Goal: Task Accomplishment & Management: Use online tool/utility

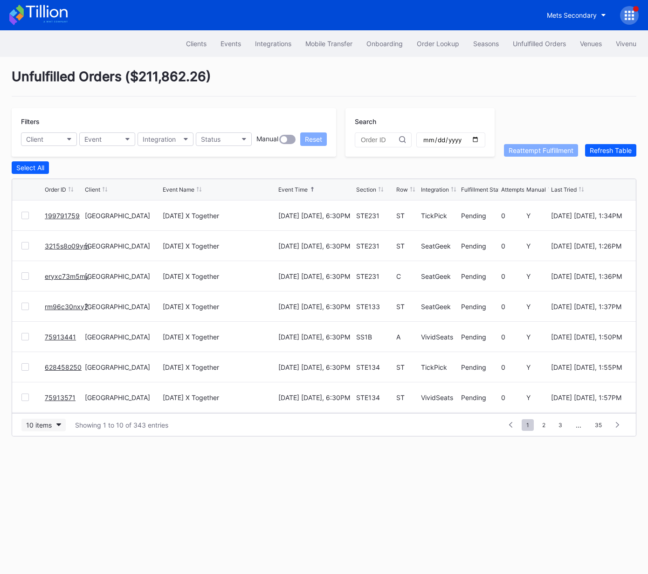
click at [43, 421] on div "10 items" at bounding box center [39, 425] width 26 height 8
click at [49, 463] on div "50 items" at bounding box center [41, 465] width 27 height 8
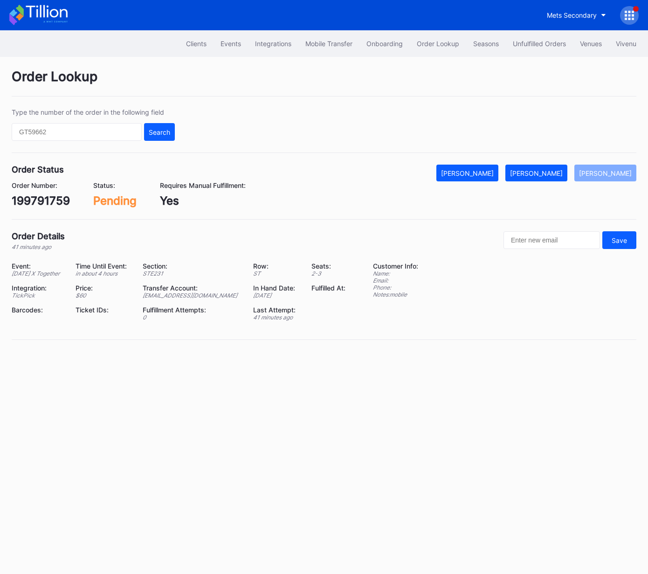
click at [46, 206] on div "199791759" at bounding box center [41, 201] width 58 height 14
copy div "199791759"
drag, startPoint x: 550, startPoint y: 174, endPoint x: 632, endPoint y: 127, distance: 94.4
click at [551, 173] on div "[PERSON_NAME]" at bounding box center [536, 173] width 53 height 8
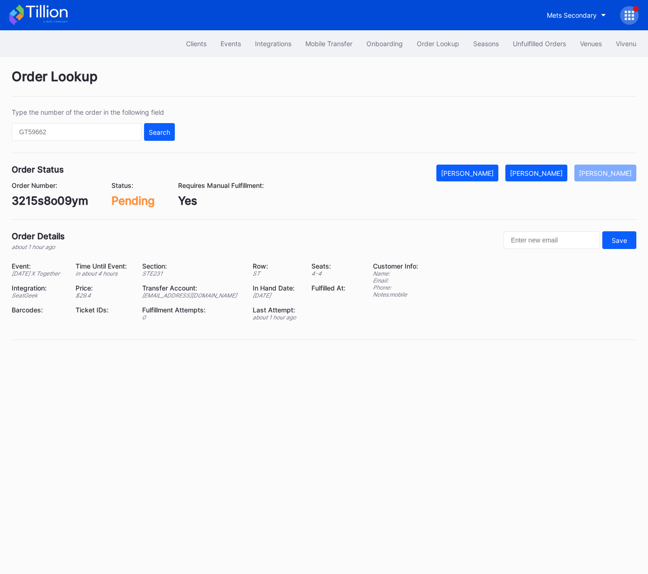
click at [48, 206] on div "3215s8o09ym" at bounding box center [50, 201] width 76 height 14
click at [49, 205] on div "3215s8o09ym" at bounding box center [50, 201] width 76 height 14
click at [60, 198] on div "3215s8o09ym" at bounding box center [50, 201] width 76 height 14
copy div "3215s8o09ym"
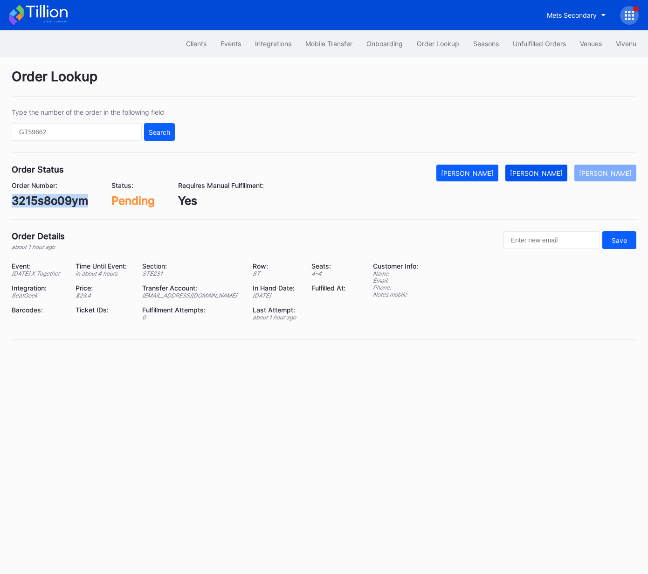
click at [539, 173] on div "[PERSON_NAME]" at bounding box center [536, 173] width 53 height 8
click at [47, 198] on div "rm96c30nxy7" at bounding box center [49, 201] width 75 height 14
copy div "rm96c30nxy7"
drag, startPoint x: 553, startPoint y: 173, endPoint x: 621, endPoint y: 157, distance: 69.4
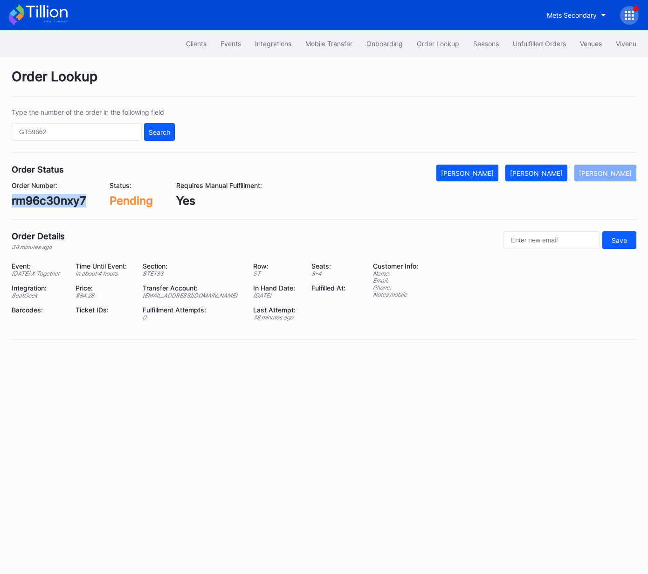
click at [553, 173] on div "[PERSON_NAME]" at bounding box center [536, 173] width 53 height 8
click at [57, 199] on div "eryxc73m5my" at bounding box center [50, 201] width 76 height 14
copy div "eryxc73m5my"
click at [544, 170] on div "[PERSON_NAME]" at bounding box center [536, 173] width 53 height 8
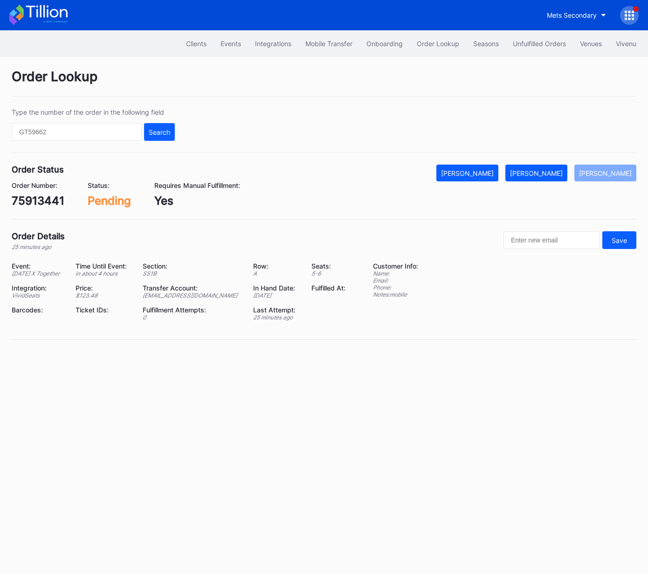
click at [47, 203] on div "75913441" at bounding box center [38, 201] width 53 height 14
click at [43, 200] on div "75913441" at bounding box center [38, 201] width 53 height 14
copy div "75913441"
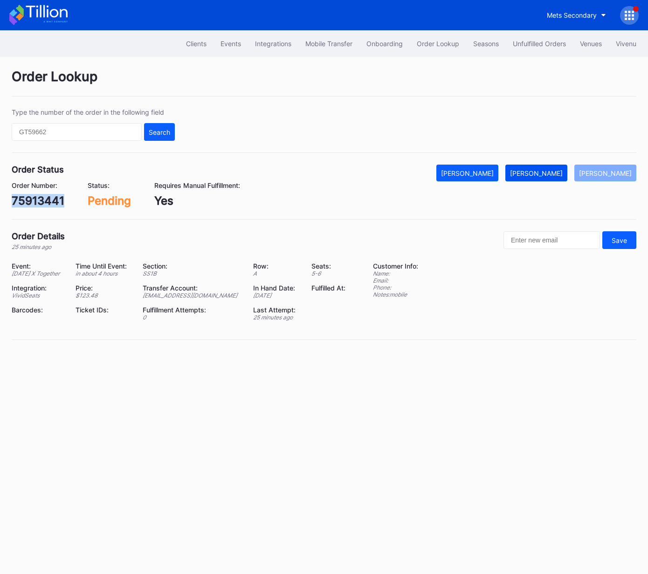
click at [539, 171] on div "[PERSON_NAME]" at bounding box center [536, 173] width 53 height 8
click at [59, 197] on div "628458250" at bounding box center [44, 201] width 64 height 14
copy div "628458250"
click at [549, 172] on div "Mark Fulfilled" at bounding box center [536, 173] width 53 height 8
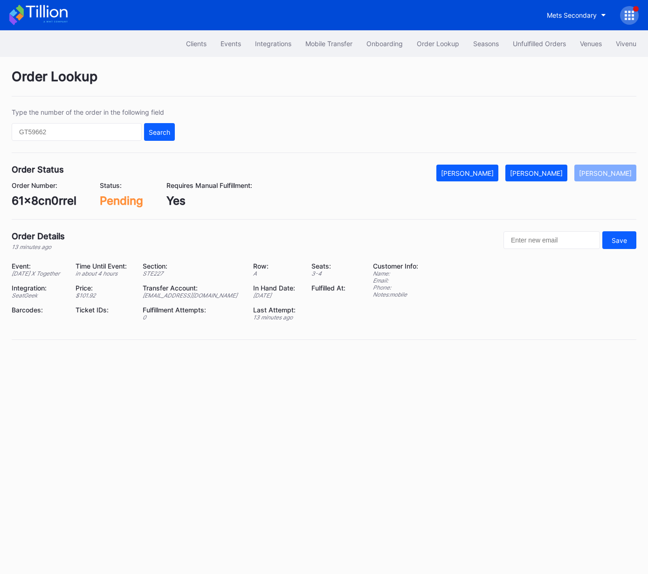
click at [53, 197] on div "61x8cn0rrel" at bounding box center [44, 201] width 65 height 14
click at [55, 201] on div "61x8cn0rrel" at bounding box center [44, 201] width 65 height 14
copy div "61x8cn0rrel"
click at [549, 172] on div "[PERSON_NAME]" at bounding box center [536, 173] width 53 height 8
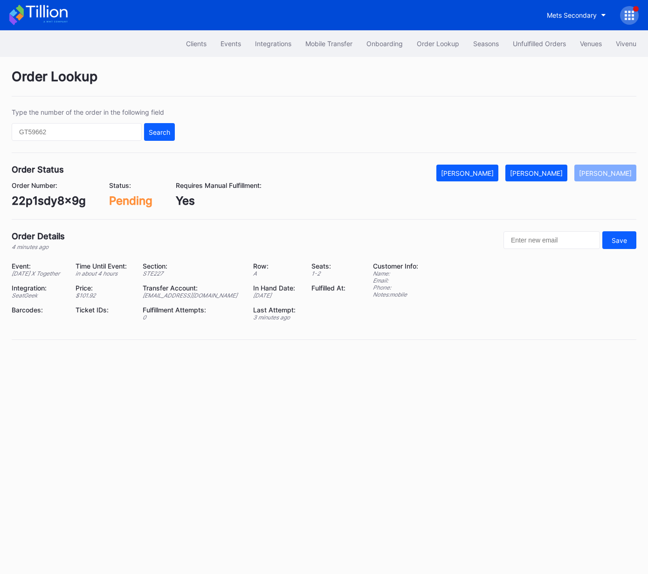
click at [62, 201] on div "22p1sdy8x9g" at bounding box center [49, 201] width 74 height 14
copy div "22p1sdy8x9g"
click at [547, 172] on div "[PERSON_NAME]" at bounding box center [536, 173] width 53 height 8
click at [51, 201] on div "75913851" at bounding box center [38, 201] width 52 height 14
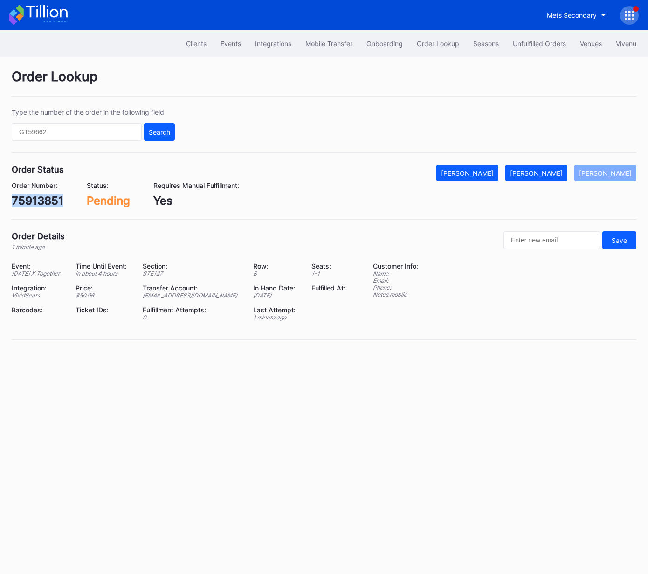
click at [51, 201] on div "75913851" at bounding box center [38, 201] width 52 height 14
copy div "75913851"
click at [552, 173] on div "[PERSON_NAME]" at bounding box center [536, 173] width 53 height 8
click at [63, 202] on div "625495851" at bounding box center [43, 201] width 62 height 14
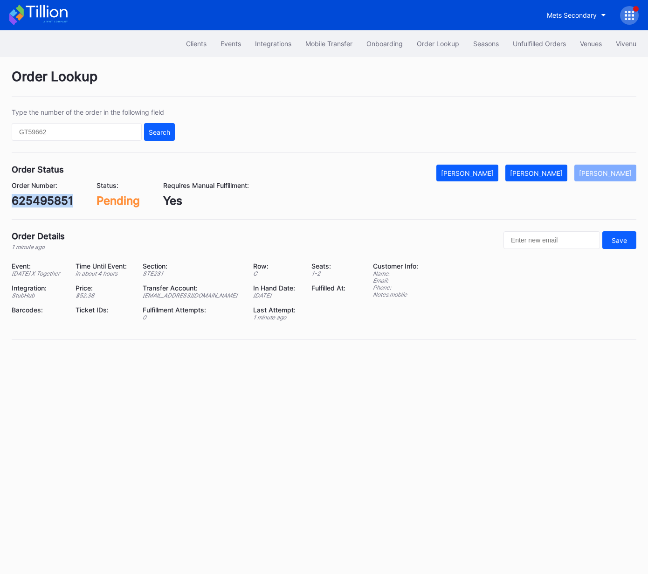
copy div "625495851"
click at [545, 172] on div "[PERSON_NAME]" at bounding box center [536, 173] width 53 height 8
click at [547, 171] on div "[PERSON_NAME]" at bounding box center [536, 173] width 53 height 8
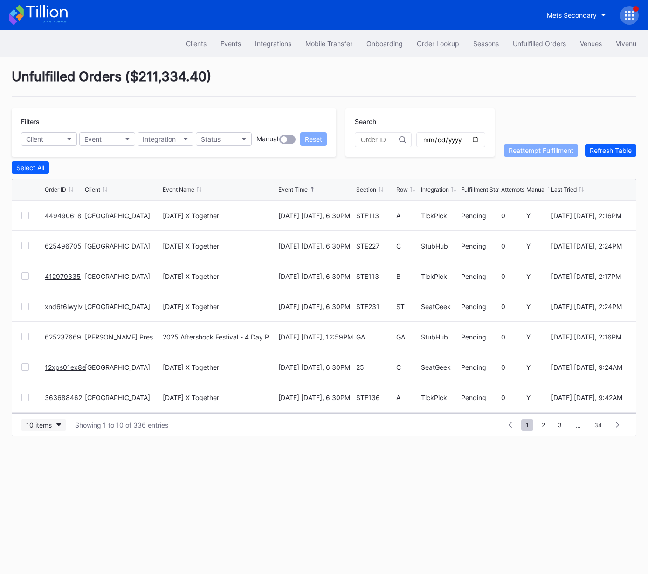
click at [39, 426] on div "10 items" at bounding box center [39, 425] width 26 height 8
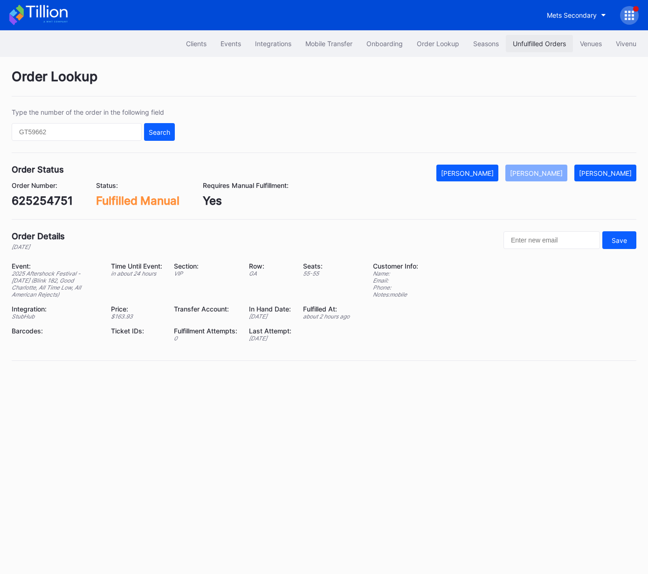
click at [523, 42] on div "Unfulfilled Orders" at bounding box center [539, 44] width 53 height 8
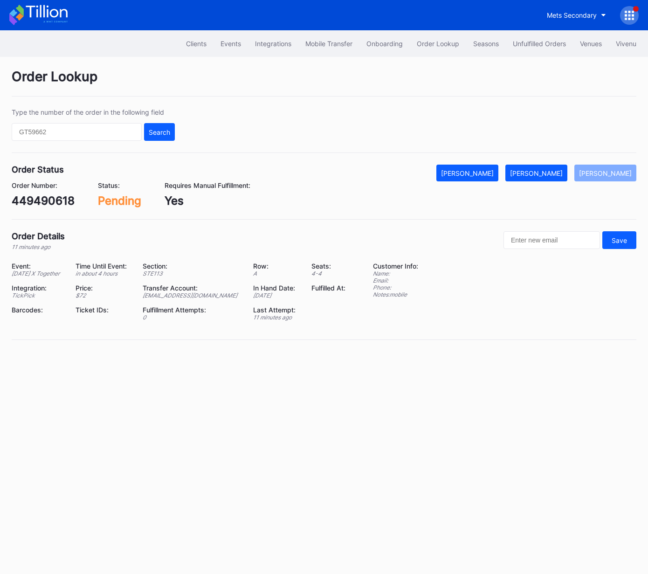
click at [52, 200] on div "449490618" at bounding box center [43, 201] width 63 height 14
drag, startPoint x: 52, startPoint y: 200, endPoint x: 105, endPoint y: 198, distance: 53.2
click at [52, 200] on div "449490618" at bounding box center [43, 201] width 63 height 14
copy div "449490618"
click at [553, 176] on div "[PERSON_NAME]" at bounding box center [536, 173] width 53 height 8
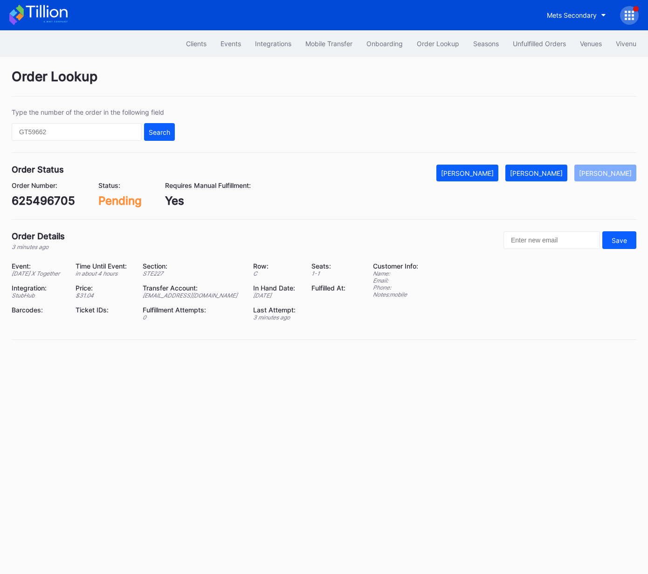
click at [61, 198] on div "625496705" at bounding box center [43, 201] width 63 height 14
copy div "625496705"
click at [543, 168] on button "[PERSON_NAME]" at bounding box center [536, 173] width 62 height 17
click at [54, 203] on div "412979335" at bounding box center [42, 201] width 61 height 14
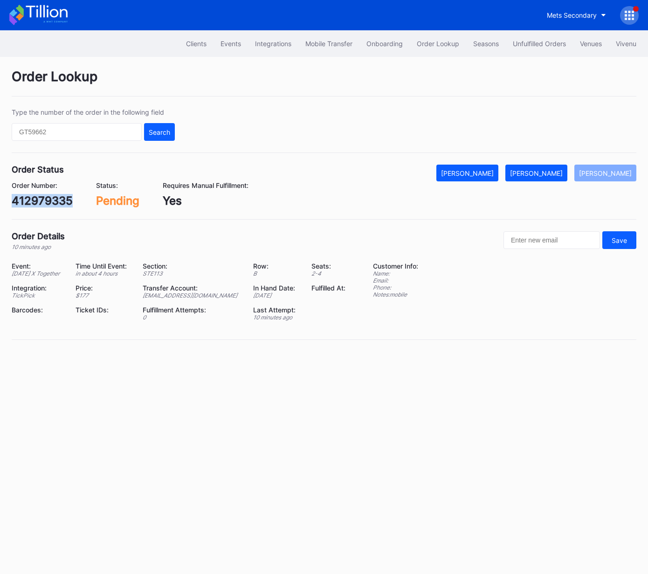
click at [54, 203] on div "412979335" at bounding box center [42, 201] width 61 height 14
copy div "412979335"
click at [544, 167] on button "[PERSON_NAME]" at bounding box center [536, 173] width 62 height 17
click at [56, 208] on div "Order Status Mark Cancelled [PERSON_NAME] Mark Pending Order Number: xnd6t6lwyl…" at bounding box center [324, 192] width 625 height 55
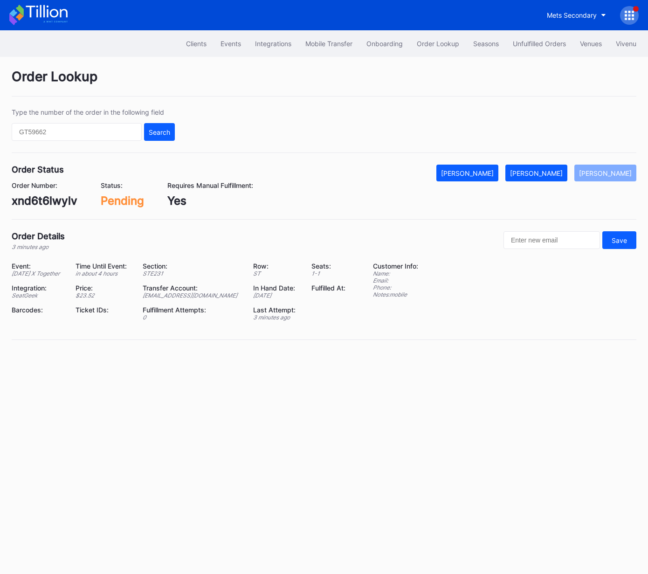
click at [54, 196] on div "xnd6t6lwylv" at bounding box center [45, 201] width 66 height 14
click at [55, 196] on div "xnd6t6lwylv" at bounding box center [45, 201] width 66 height 14
copy div "xnd6t6lwylv"
drag, startPoint x: 548, startPoint y: 173, endPoint x: 633, endPoint y: 126, distance: 96.8
click at [551, 172] on div "[PERSON_NAME]" at bounding box center [536, 173] width 53 height 8
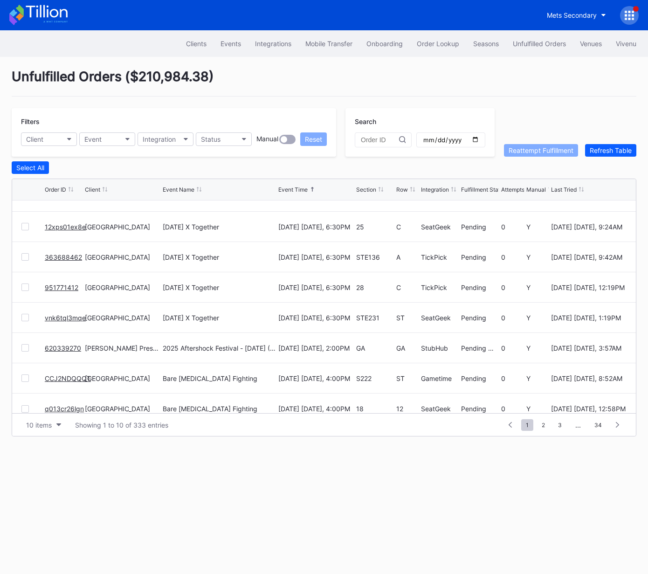
scroll to position [54, 0]
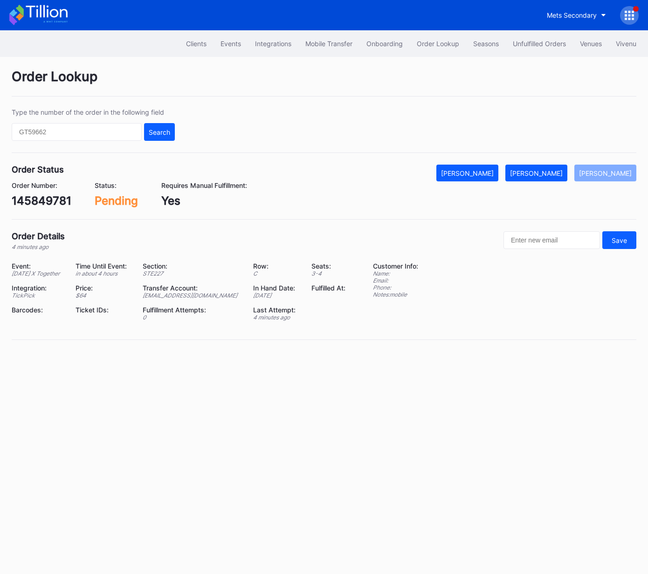
click at [55, 202] on div "145849781" at bounding box center [42, 201] width 60 height 14
copy div "145849781"
drag, startPoint x: 554, startPoint y: 176, endPoint x: 624, endPoint y: 140, distance: 78.4
click at [558, 174] on div "Mark Fulfilled" at bounding box center [536, 173] width 53 height 8
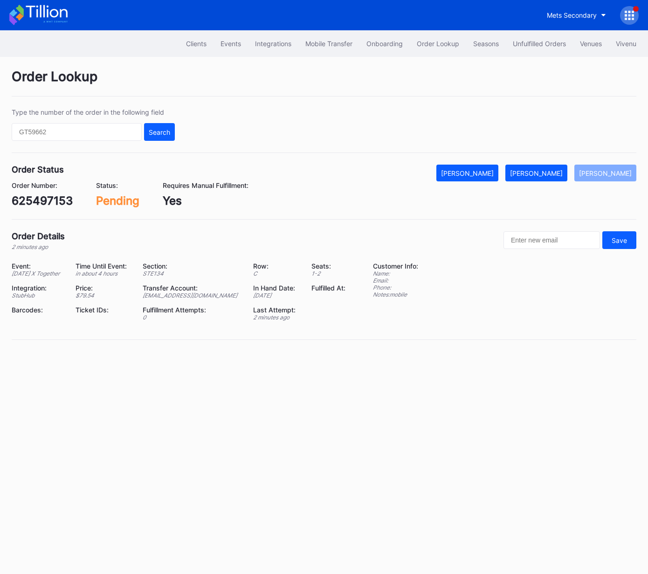
click at [50, 200] on div "625497153" at bounding box center [42, 201] width 61 height 14
copy div "625497153"
drag, startPoint x: 551, startPoint y: 173, endPoint x: 626, endPoint y: 111, distance: 97.4
click at [553, 172] on div "[PERSON_NAME]" at bounding box center [536, 173] width 53 height 8
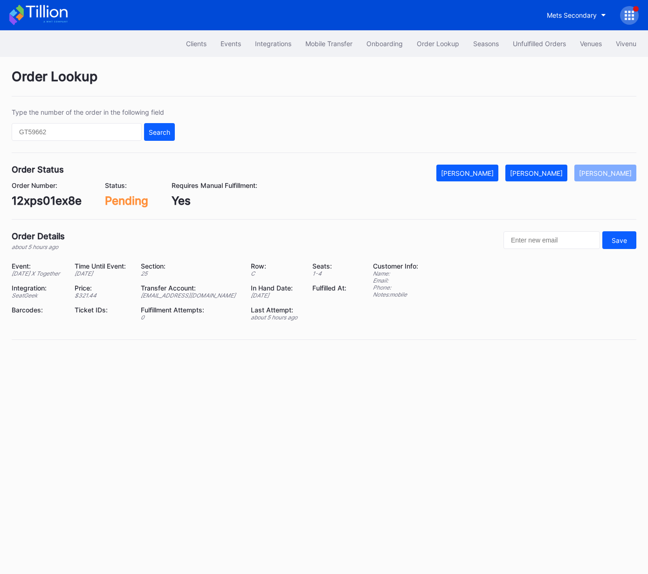
click at [51, 198] on div "12xps01ex8e" at bounding box center [47, 201] width 70 height 14
click at [552, 174] on div "[PERSON_NAME]" at bounding box center [536, 173] width 53 height 8
click at [52, 199] on div "363688462" at bounding box center [43, 201] width 63 height 14
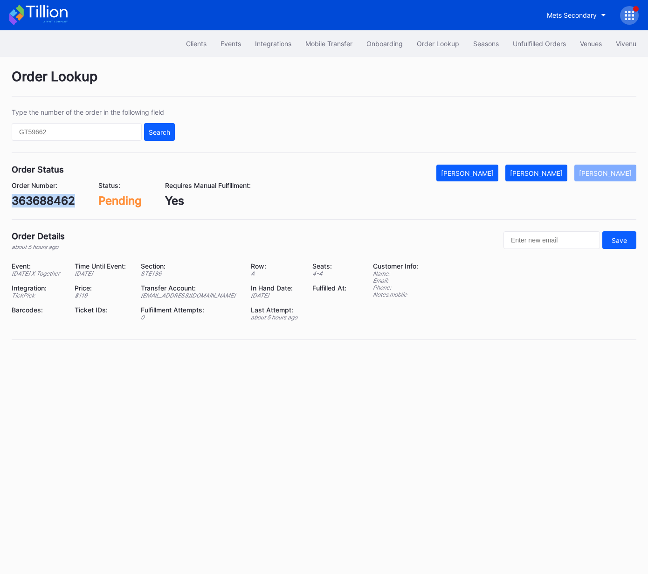
copy div "363688462"
click at [551, 172] on div "[PERSON_NAME]" at bounding box center [536, 173] width 53 height 8
click at [48, 197] on div "951771412" at bounding box center [40, 201] width 57 height 14
drag, startPoint x: 48, startPoint y: 197, endPoint x: 92, endPoint y: 200, distance: 43.4
click at [48, 197] on div "951771412" at bounding box center [40, 201] width 57 height 14
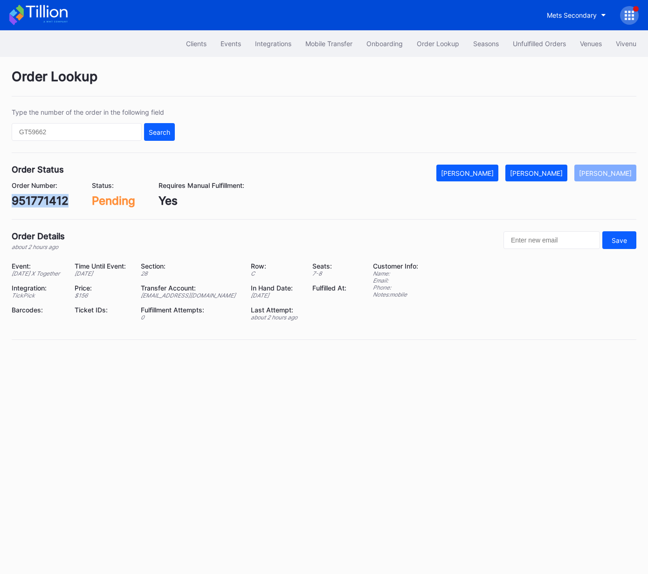
copy div "951771412"
click at [542, 175] on div "[PERSON_NAME]" at bounding box center [536, 173] width 53 height 8
click at [549, 174] on div "Mark Fulfilled" at bounding box center [536, 173] width 53 height 8
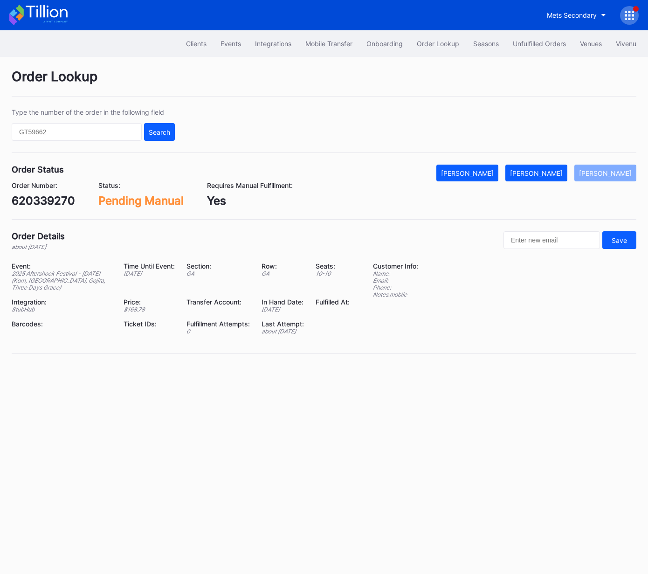
click at [48, 205] on div "620339270" at bounding box center [43, 201] width 63 height 14
copy div "620339270"
click at [533, 42] on div "Unfulfilled Orders" at bounding box center [539, 44] width 53 height 8
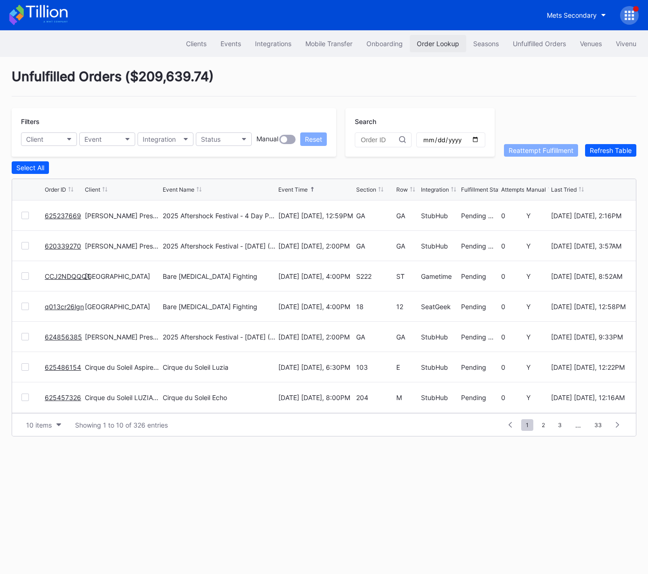
click at [430, 36] on button "Order Lookup" at bounding box center [438, 43] width 56 height 17
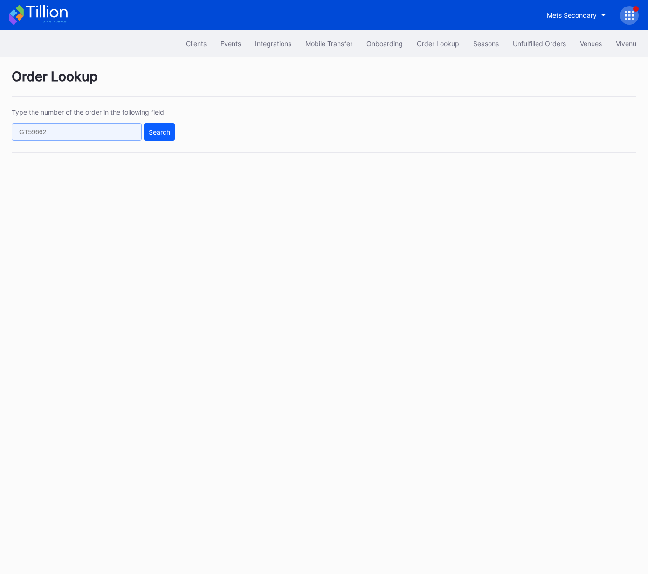
click at [136, 130] on input "text" at bounding box center [77, 132] width 130 height 18
paste input "eryxc73m5my"
type input "eryxc73m5my"
click at [163, 132] on div "Search" at bounding box center [159, 132] width 21 height 8
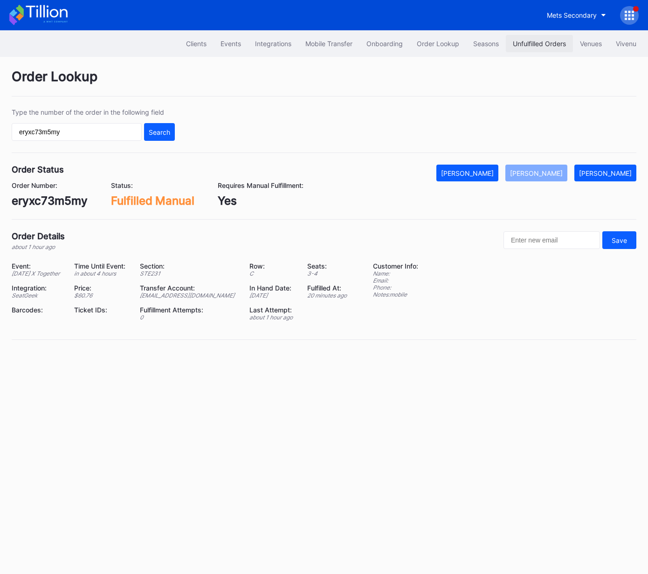
click at [532, 46] on div "Unfulfilled Orders" at bounding box center [539, 44] width 53 height 8
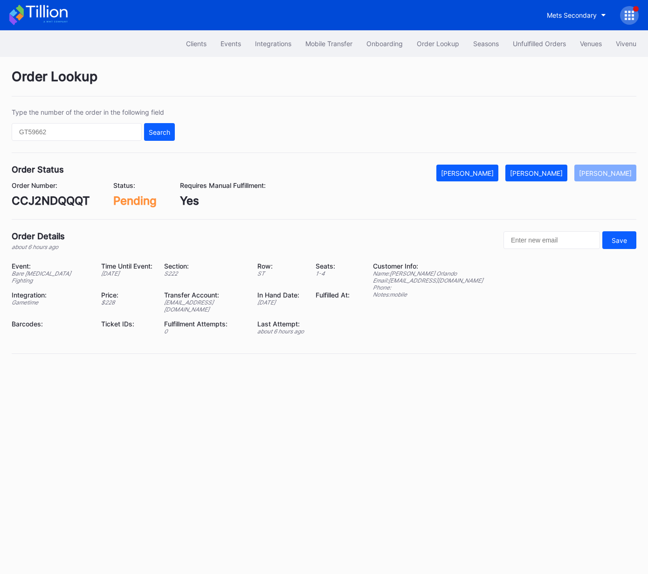
click at [67, 200] on div "CCJ2NDQQQT" at bounding box center [51, 201] width 78 height 14
copy div "CCJ2NDQQQT"
click at [547, 170] on div "[PERSON_NAME]" at bounding box center [536, 173] width 53 height 8
click at [55, 200] on div "q013cr26lgn" at bounding box center [46, 201] width 68 height 14
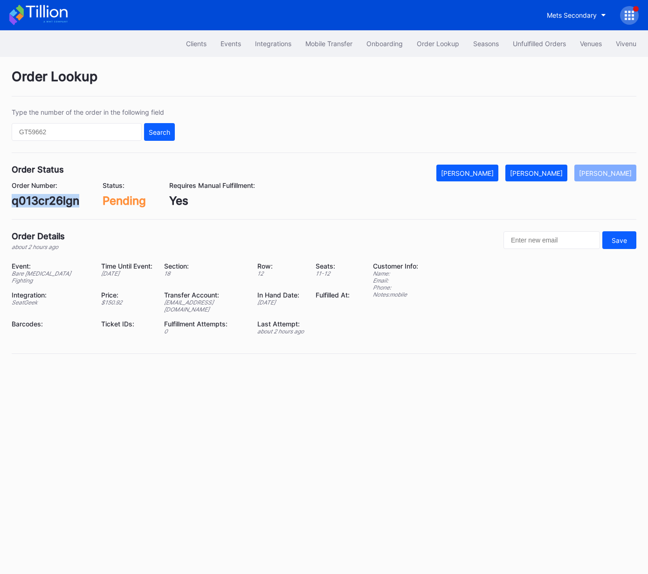
click at [55, 200] on div "q013cr26lgn" at bounding box center [46, 201] width 68 height 14
copy div "q013cr26lgn"
drag, startPoint x: 549, startPoint y: 169, endPoint x: 643, endPoint y: 128, distance: 103.4
click at [549, 169] on div "Mark Fulfilled" at bounding box center [536, 173] width 53 height 8
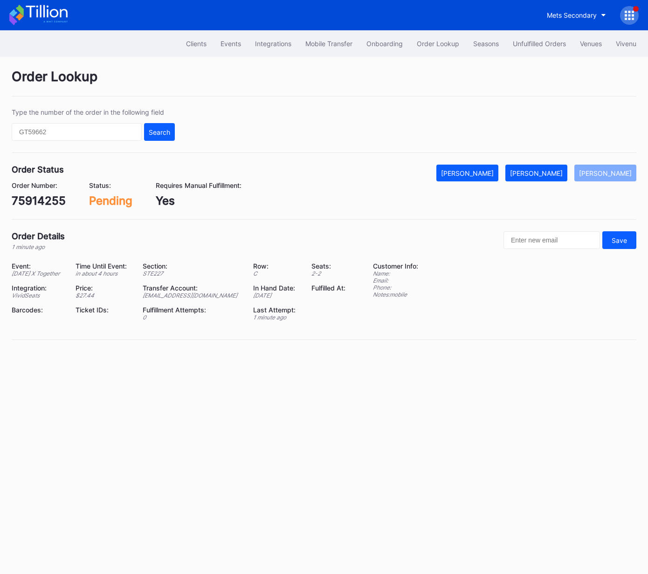
click at [46, 200] on div "75914255" at bounding box center [39, 201] width 54 height 14
copy div "75914255"
click at [559, 166] on button "[PERSON_NAME]" at bounding box center [536, 173] width 62 height 17
click at [41, 203] on div "956159213" at bounding box center [41, 201] width 59 height 14
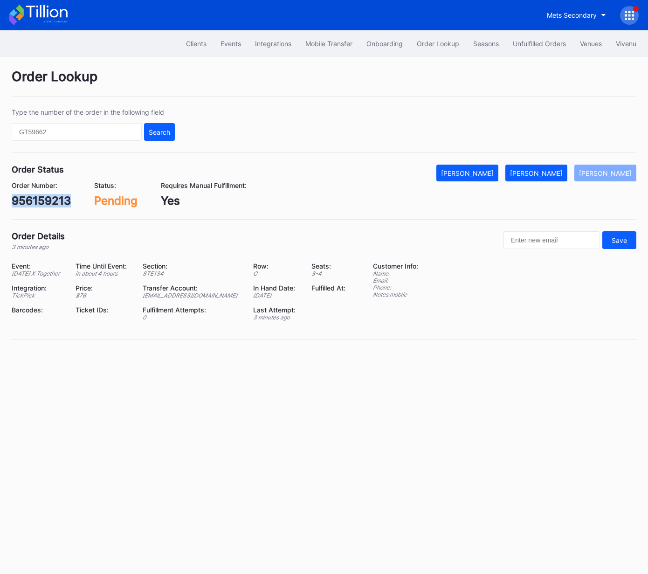
click at [41, 203] on div "956159213" at bounding box center [41, 201] width 59 height 14
copy div "956159213"
click at [559, 169] on div "[PERSON_NAME]" at bounding box center [536, 173] width 53 height 8
click at [58, 201] on div "625498238" at bounding box center [43, 201] width 63 height 14
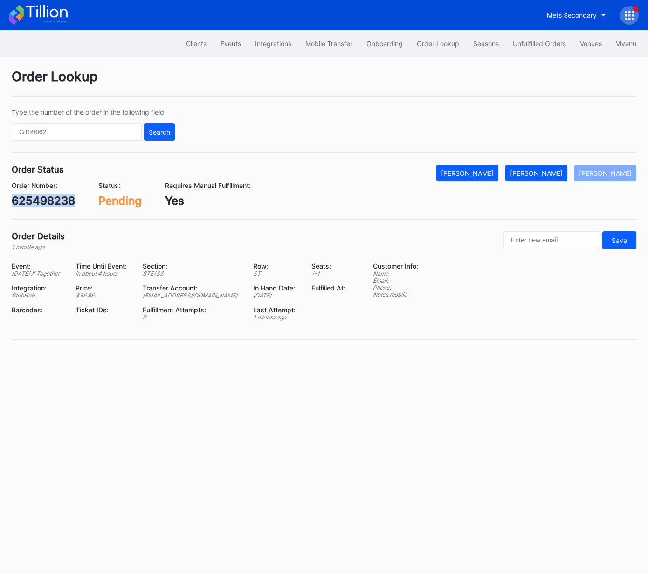
copy div "625498238"
click at [553, 175] on div "[PERSON_NAME]" at bounding box center [536, 173] width 53 height 8
click at [50, 203] on div "625498324" at bounding box center [44, 201] width 64 height 14
copy div "625498324"
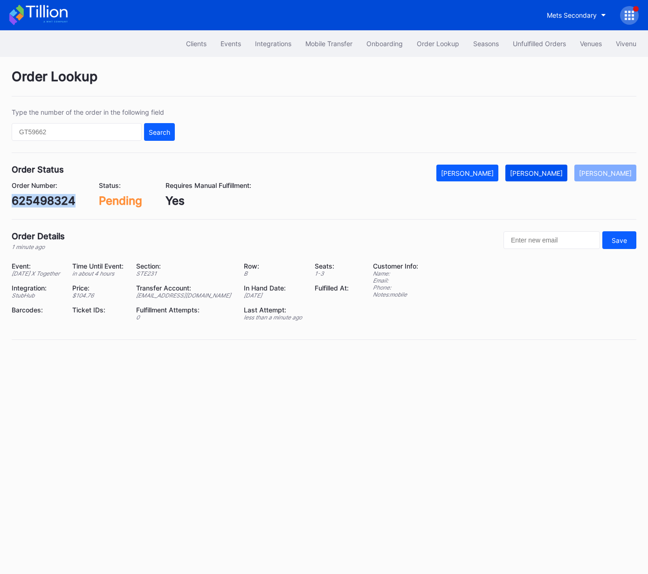
click at [558, 170] on div "Mark Fulfilled" at bounding box center [536, 173] width 53 height 8
click at [51, 200] on div "n360tq36m9m" at bounding box center [52, 201] width 80 height 14
copy div "n360tq36m9m"
click at [556, 170] on div "[PERSON_NAME]" at bounding box center [536, 173] width 53 height 8
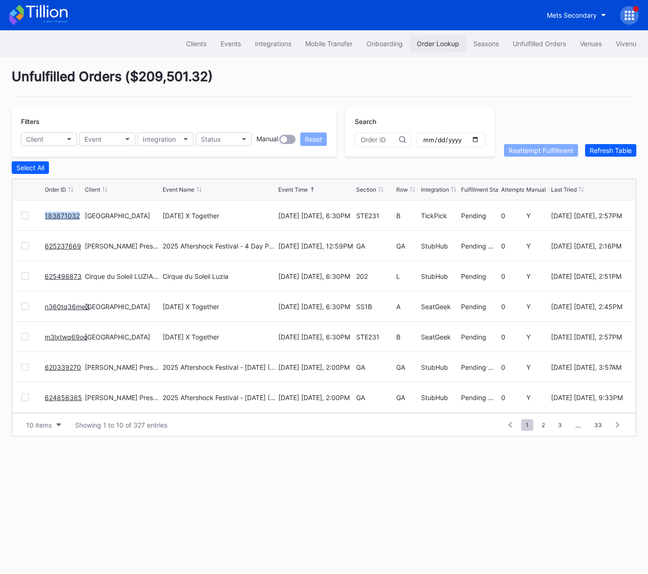
click at [437, 49] on button "Order Lookup" at bounding box center [438, 43] width 56 height 17
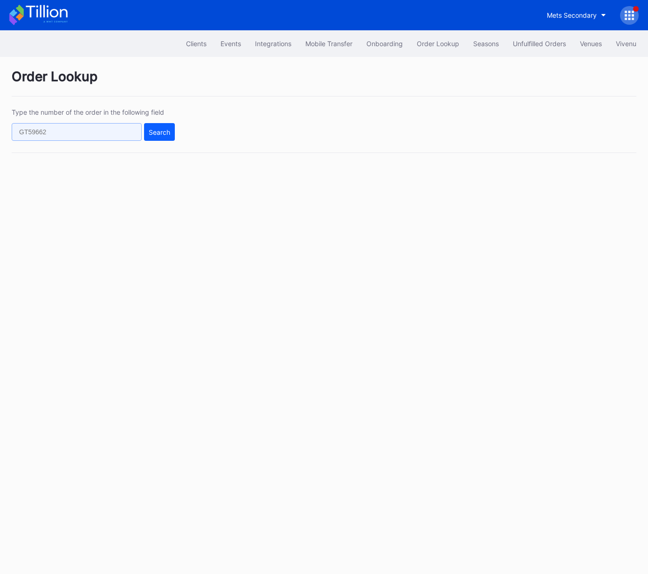
click at [122, 127] on input "text" at bounding box center [77, 132] width 130 height 18
paste input "n360tq36m9m"
type input "n360tq36m9m"
click at [159, 132] on div "Search" at bounding box center [159, 132] width 21 height 8
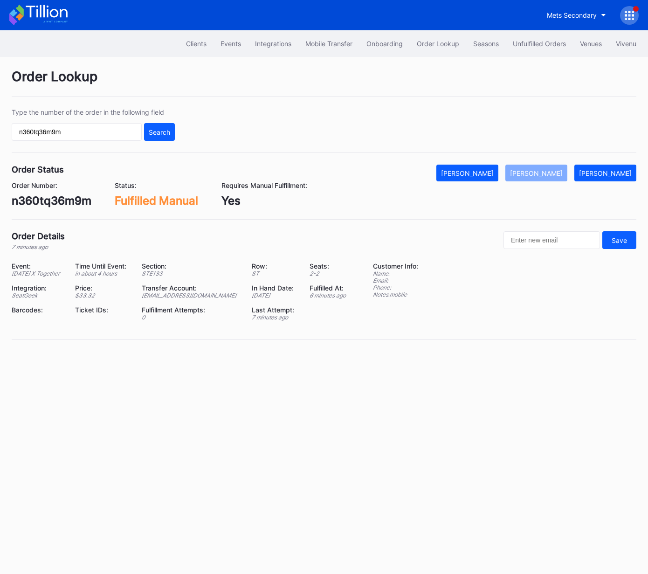
click at [606, 510] on div "Clients Events Integrations Mobile Transfer Onboarding Order Lookup Seasons Unf…" at bounding box center [324, 302] width 648 height 544
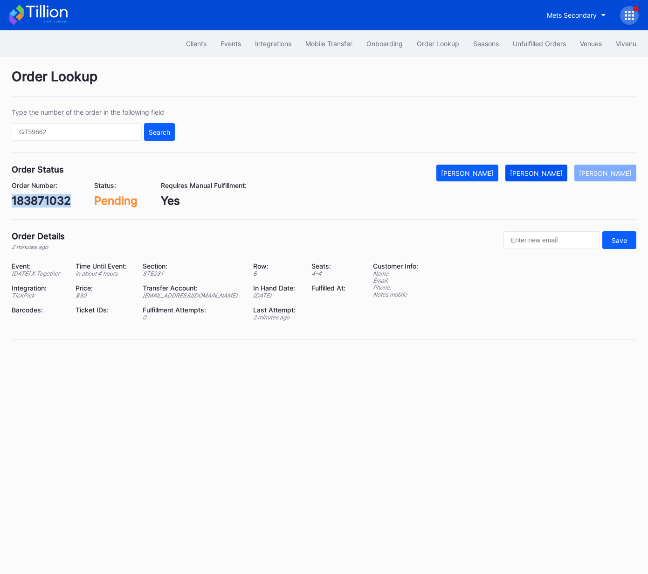
click at [558, 171] on div "[PERSON_NAME]" at bounding box center [536, 173] width 53 height 8
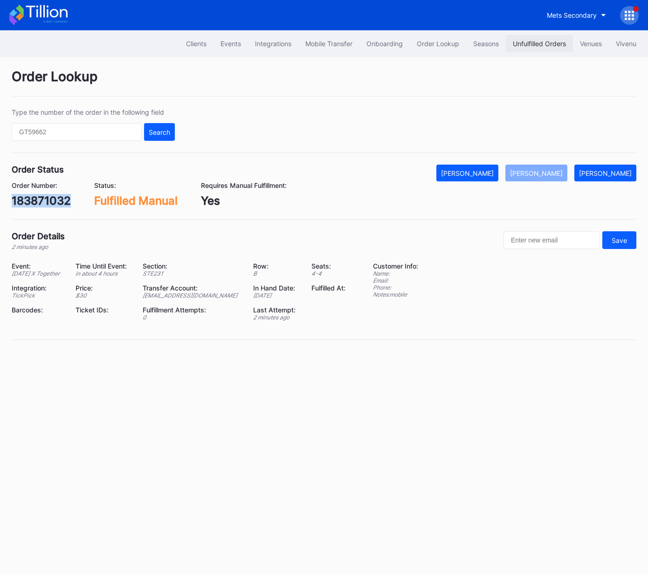
click at [523, 43] on div "Unfulfilled Orders" at bounding box center [539, 44] width 53 height 8
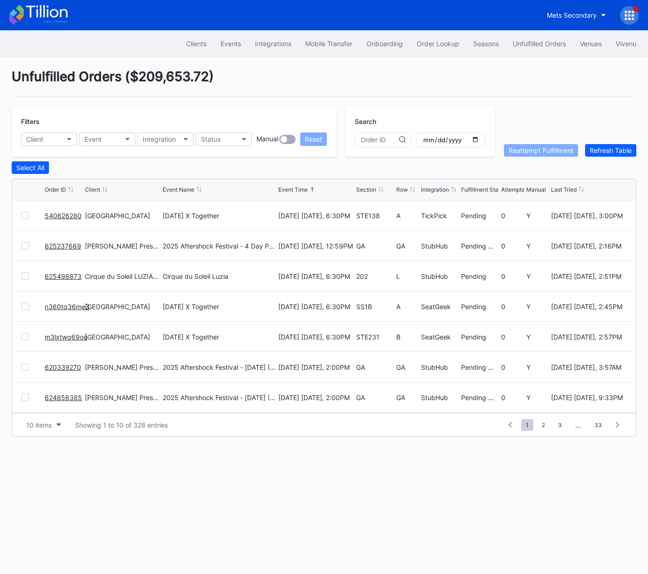
click at [61, 214] on link "540626280" at bounding box center [63, 216] width 37 height 8
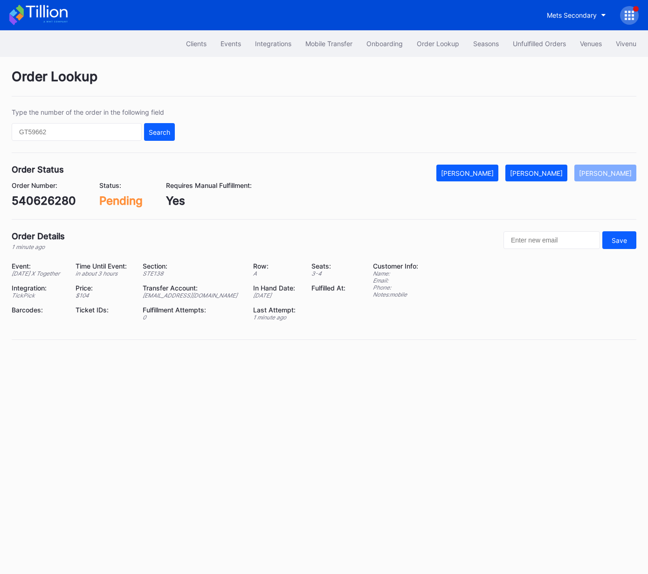
click at [53, 195] on div "540626280" at bounding box center [44, 201] width 64 height 14
copy div "540626280"
click at [549, 174] on div "Mark Fulfilled" at bounding box center [536, 173] width 53 height 8
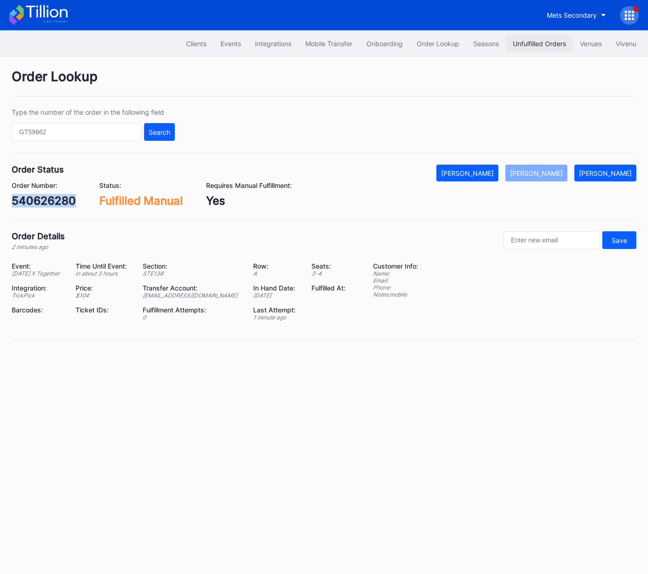
click at [526, 43] on div "Unfulfilled Orders" at bounding box center [539, 44] width 53 height 8
